Goal: Find contact information: Find contact information

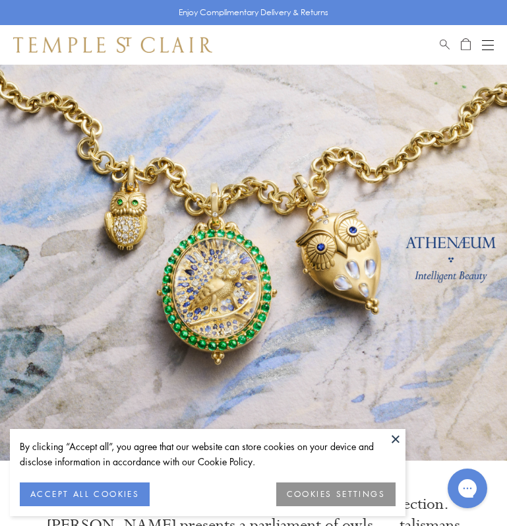
click at [129, 494] on button "ACCEPT ALL COOKIES" at bounding box center [85, 494] width 130 height 24
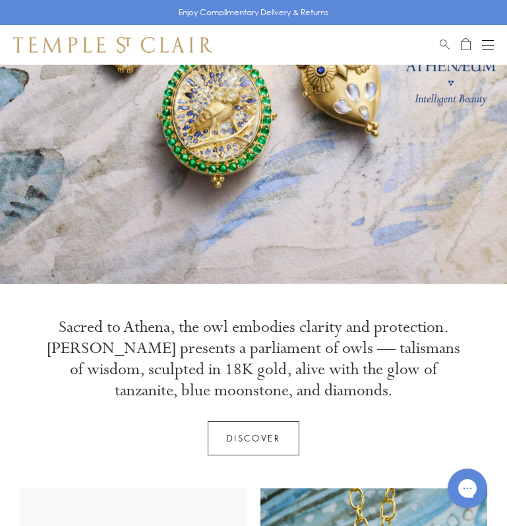
scroll to position [80, 0]
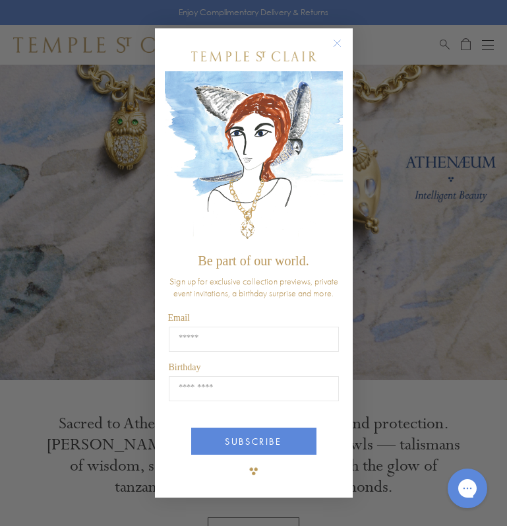
click at [338, 47] on circle "Close dialog" at bounding box center [337, 43] width 16 height 16
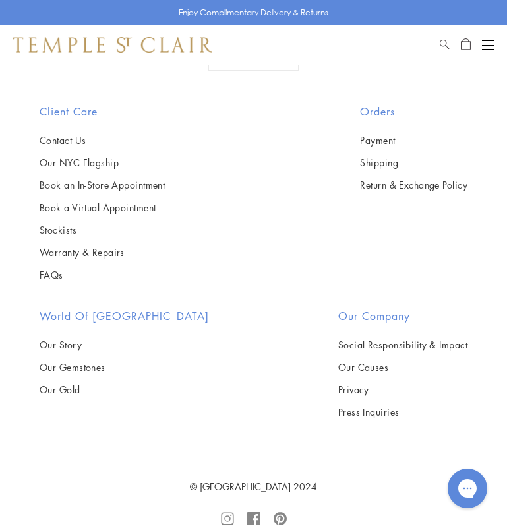
scroll to position [2727, 0]
click at [84, 139] on link "Contact Us" at bounding box center [102, 140] width 125 height 15
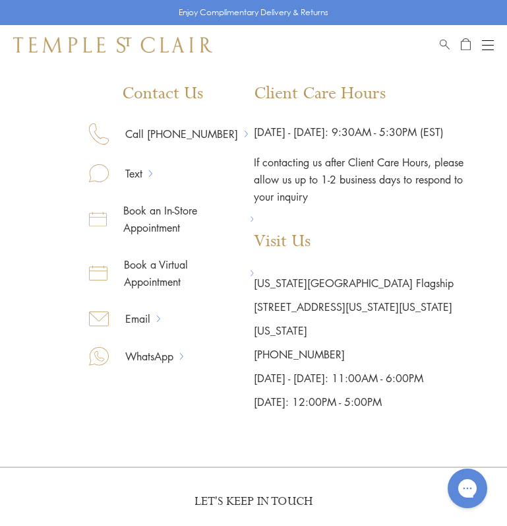
scroll to position [190, 0]
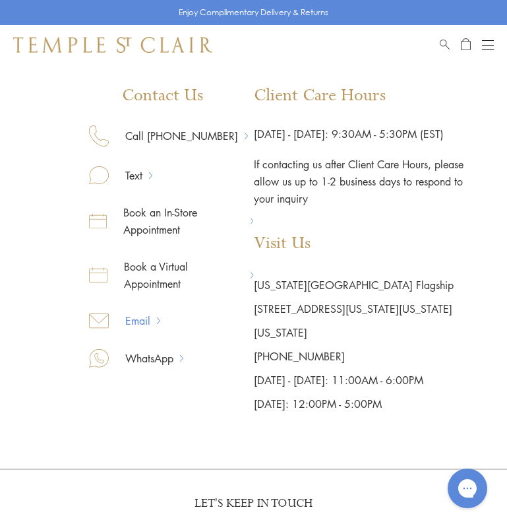
click at [149, 322] on link "Email" at bounding box center [133, 320] width 48 height 17
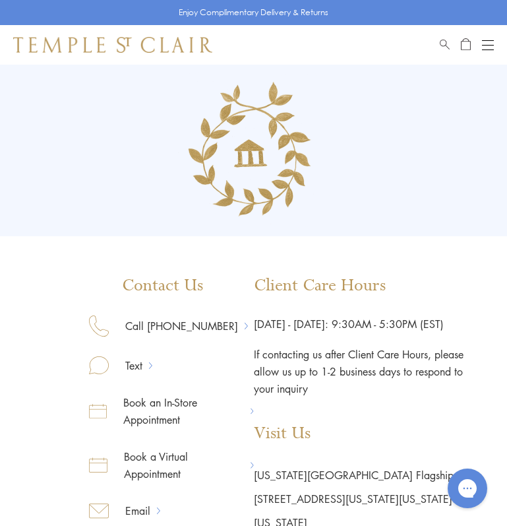
click at [179, 43] on img at bounding box center [112, 45] width 199 height 16
